Goal: Task Accomplishment & Management: Complete application form

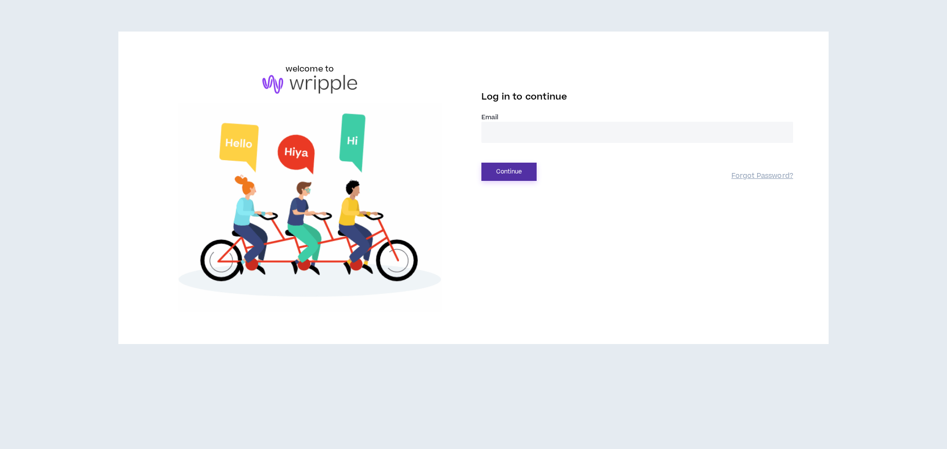
type input "**********"
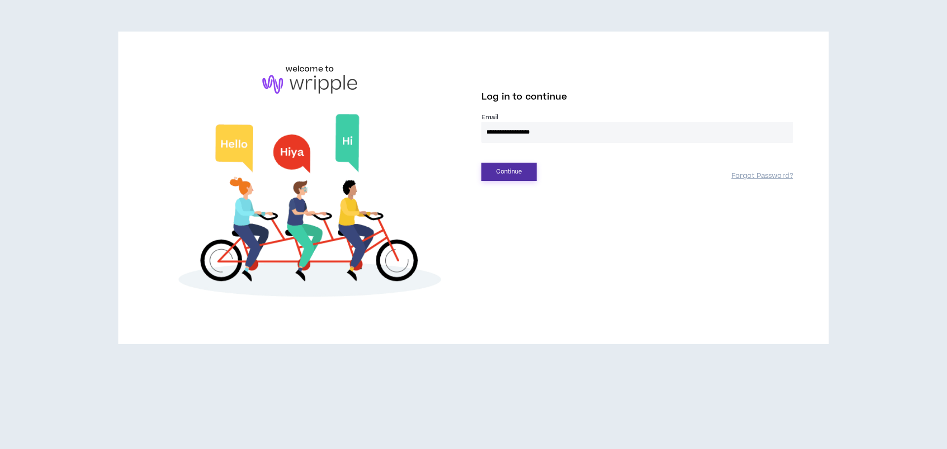
click at [518, 169] on button "Continue" at bounding box center [508, 172] width 55 height 18
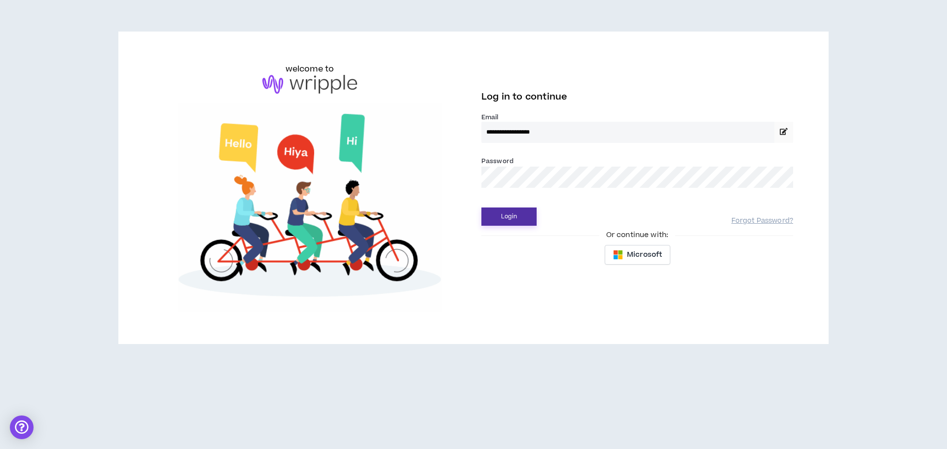
click at [507, 212] on button "Login" at bounding box center [508, 217] width 55 height 18
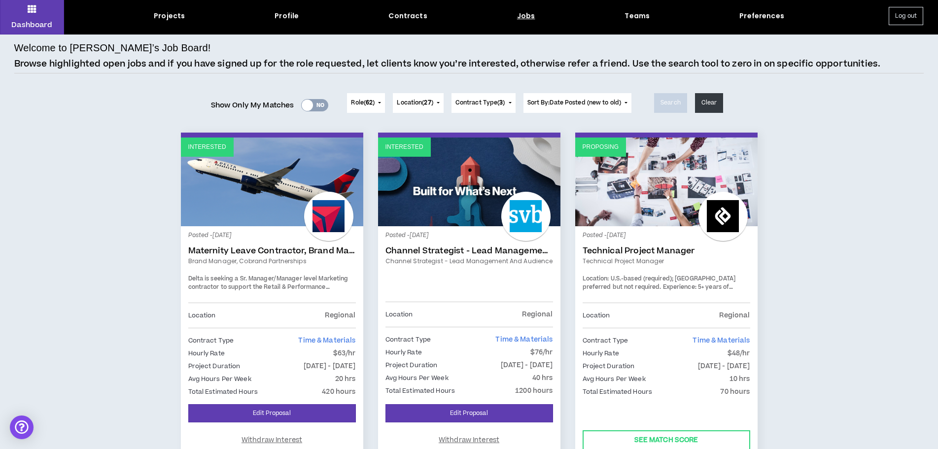
scroll to position [49, 0]
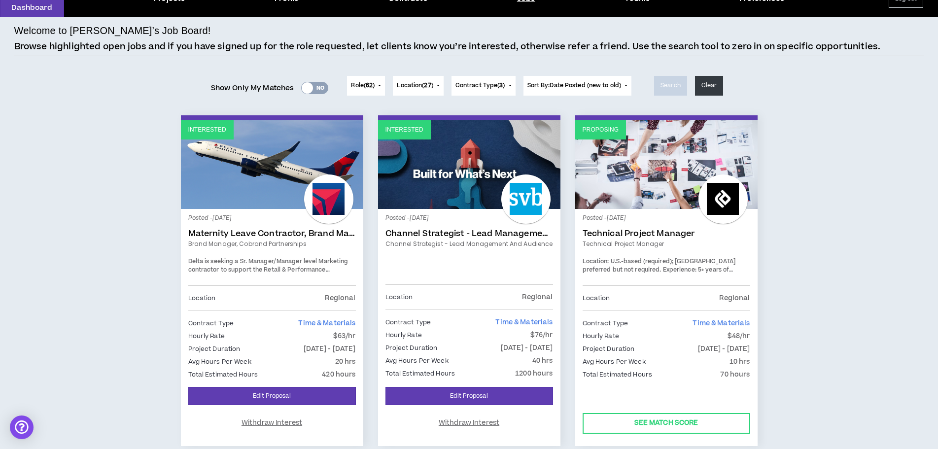
click at [630, 231] on link "Technical Project Manager" at bounding box center [667, 234] width 168 height 10
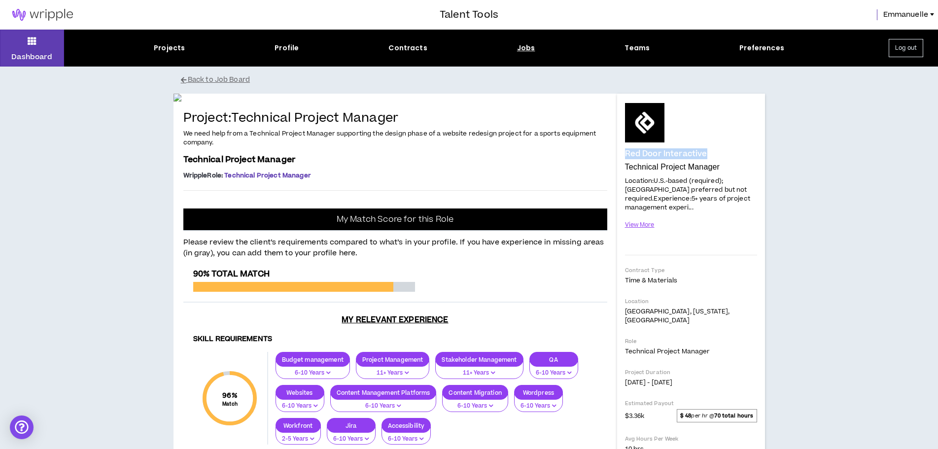
drag, startPoint x: 626, startPoint y: 153, endPoint x: 729, endPoint y: 153, distance: 103.5
click at [729, 153] on div "Red Door Interactive" at bounding box center [691, 130] width 132 height 55
click at [36, 44] on icon at bounding box center [32, 41] width 9 height 14
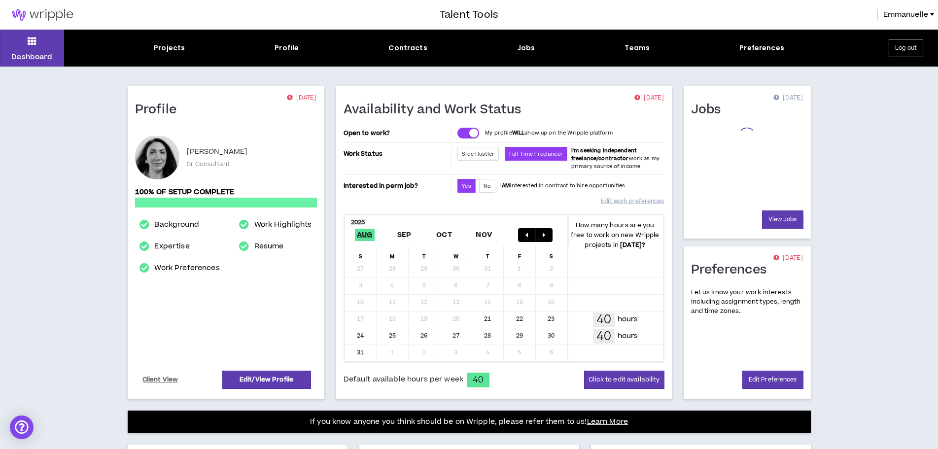
click at [517, 50] on div "Jobs" at bounding box center [526, 48] width 18 height 10
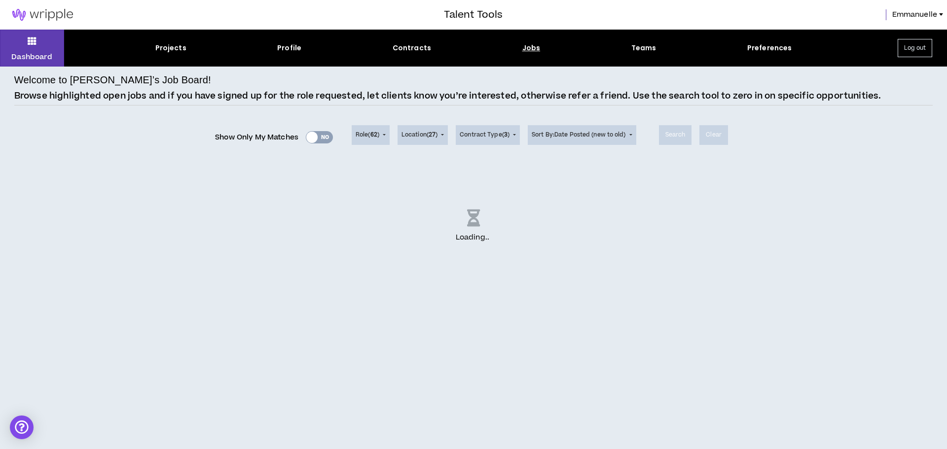
click at [529, 50] on div "Jobs" at bounding box center [531, 48] width 18 height 10
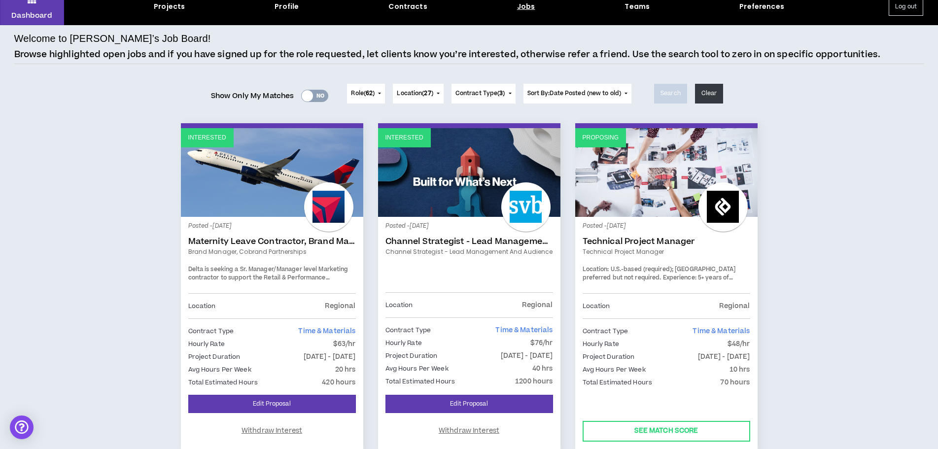
scroll to position [99, 0]
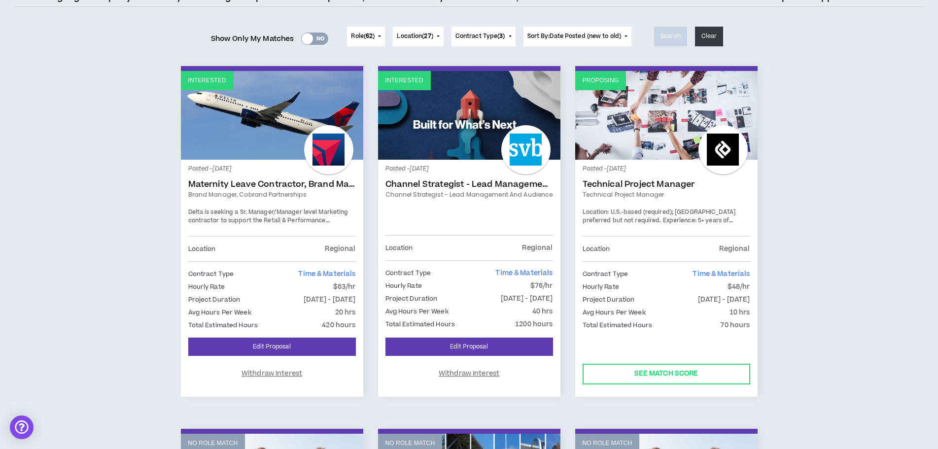
click at [617, 187] on link "Technical Project Manager" at bounding box center [667, 184] width 168 height 10
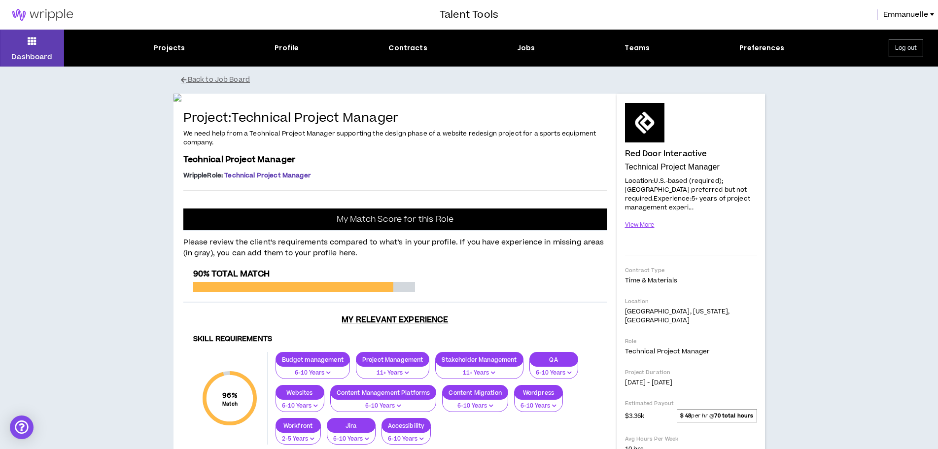
click at [628, 50] on div "Teams" at bounding box center [637, 48] width 25 height 10
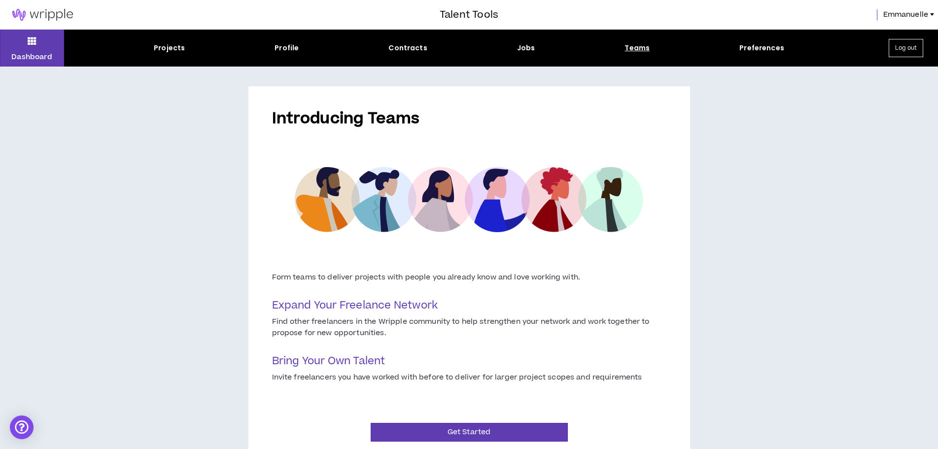
click at [914, 16] on span "Emmanuelle" at bounding box center [906, 14] width 45 height 11
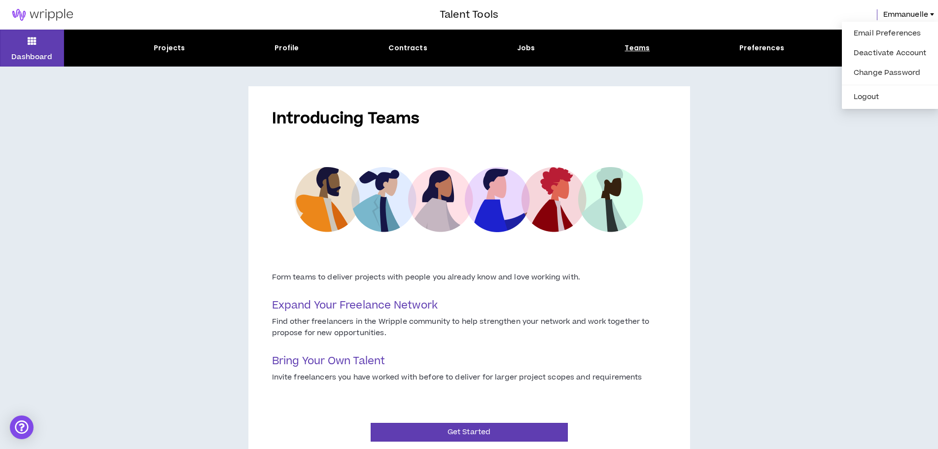
click at [793, 160] on div "Introducing Teams Form teams to deliver projects with people you already know a…" at bounding box center [469, 276] width 938 height 419
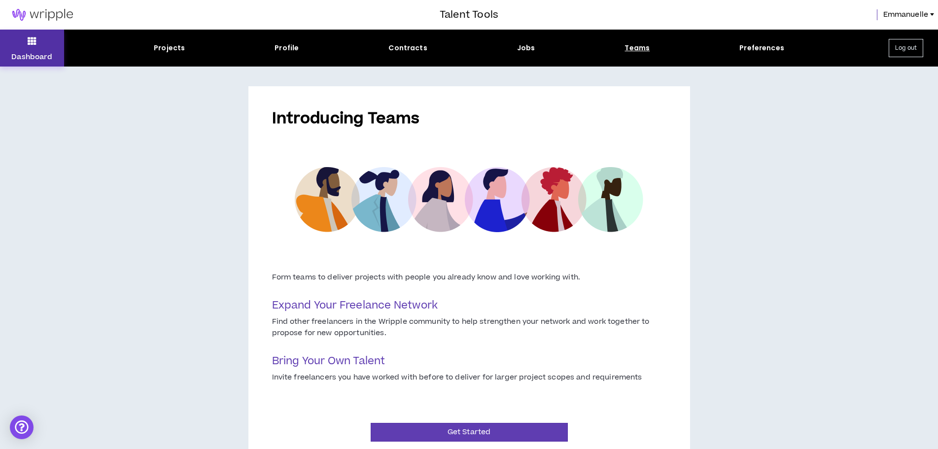
click at [30, 45] on icon at bounding box center [32, 41] width 9 height 14
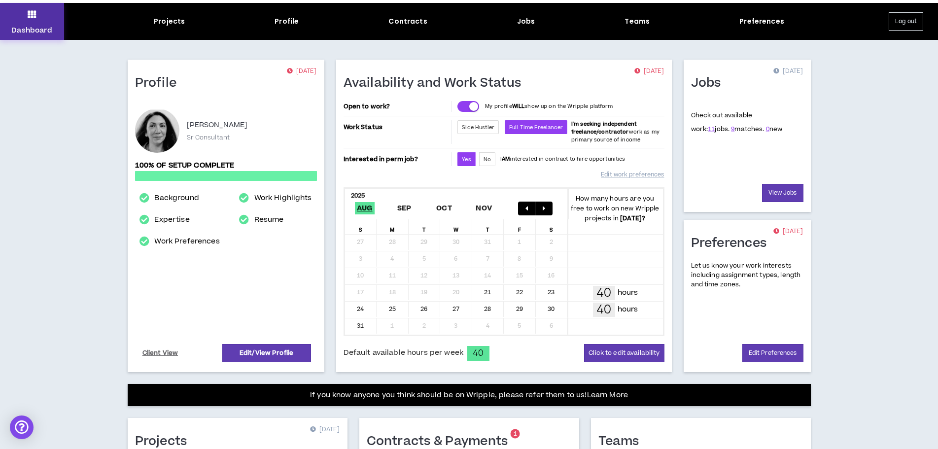
scroll to position [233, 0]
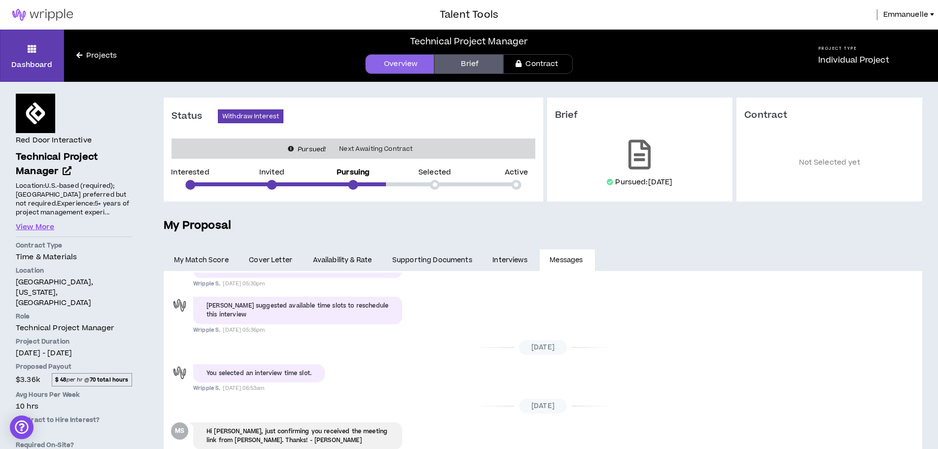
scroll to position [87, 0]
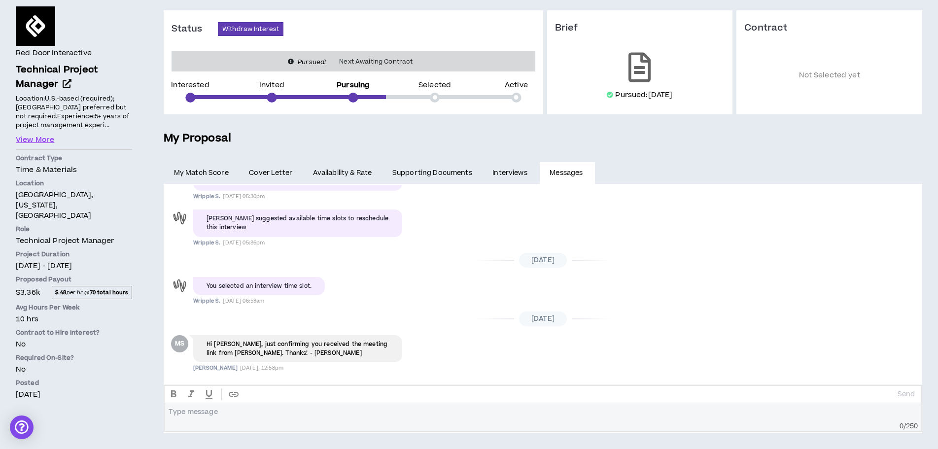
click at [216, 417] on div at bounding box center [543, 415] width 748 height 15
drag, startPoint x: 615, startPoint y: 417, endPoint x: 553, endPoint y: 419, distance: 62.2
click at [553, 419] on div "**********" at bounding box center [551, 417] width 731 height 9
drag, startPoint x: 474, startPoint y: 417, endPoint x: 577, endPoint y: 422, distance: 103.7
click at [577, 422] on div "**********" at bounding box center [543, 420] width 748 height 15
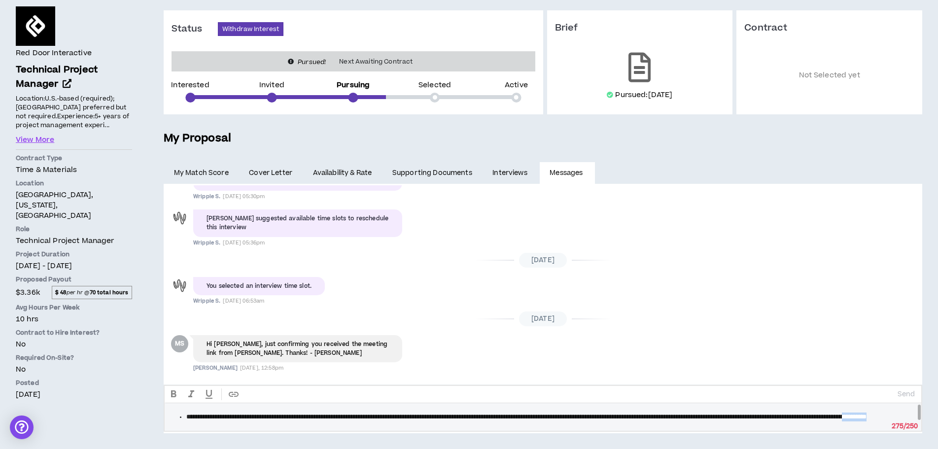
drag, startPoint x: 380, startPoint y: 428, endPoint x: 337, endPoint y: 425, distance: 42.5
click at [337, 422] on div "**********" at bounding box center [551, 417] width 731 height 9
click at [903, 392] on p "Send" at bounding box center [906, 394] width 17 height 9
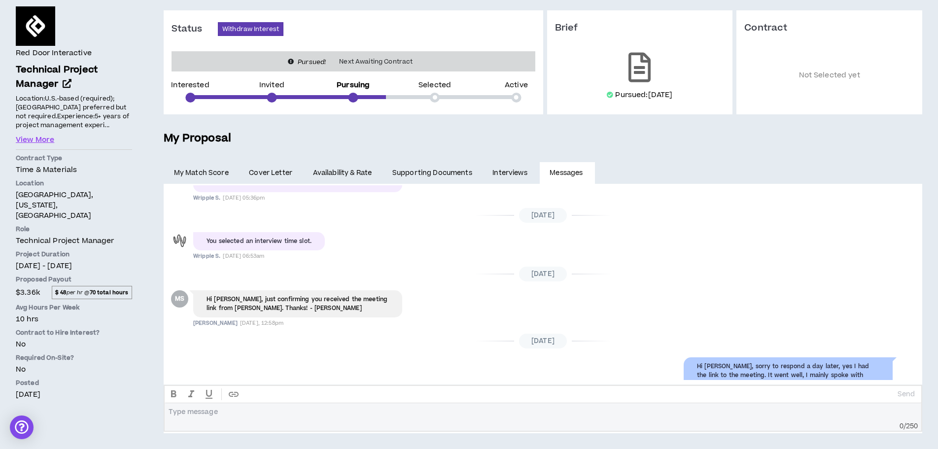
scroll to position [323, 0]
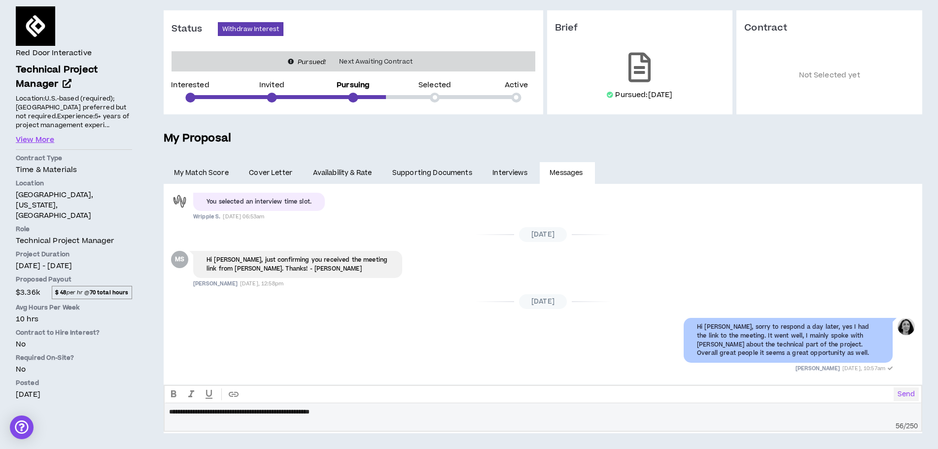
click at [902, 392] on p "Send" at bounding box center [906, 394] width 17 height 9
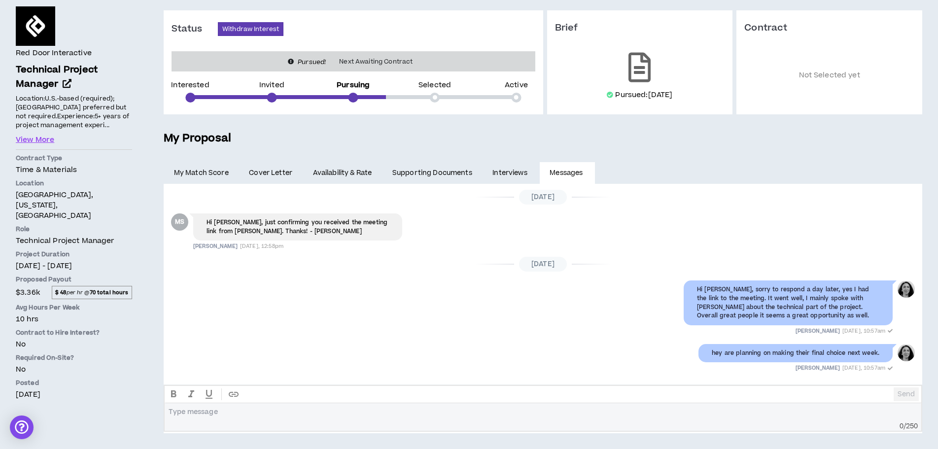
scroll to position [361, 0]
click at [205, 418] on div at bounding box center [543, 415] width 748 height 15
click at [906, 392] on p "Send" at bounding box center [906, 394] width 17 height 9
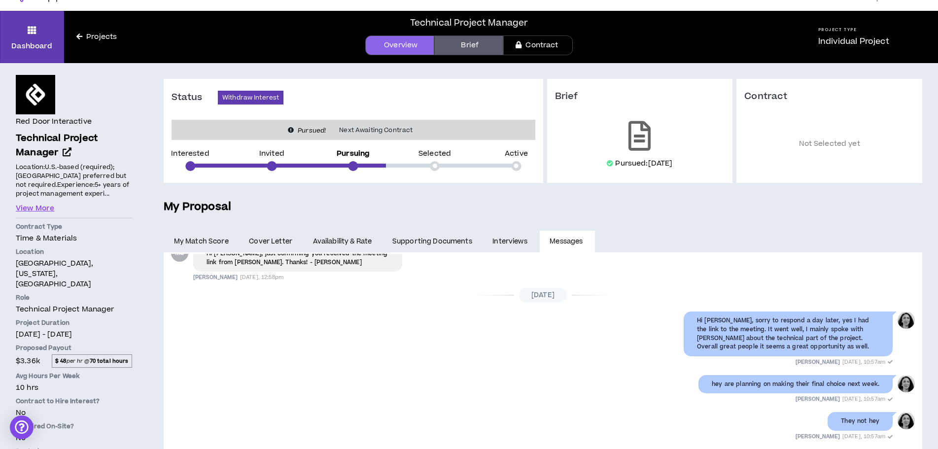
scroll to position [0, 0]
